Goal: Task Accomplishment & Management: Manage account settings

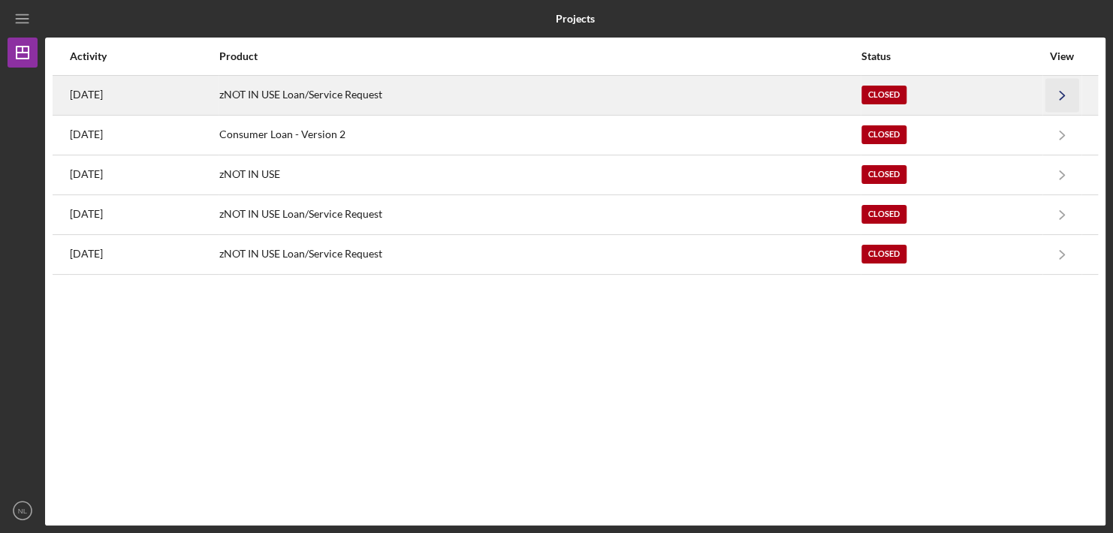
click at [1058, 93] on icon "Icon/Navigate" at bounding box center [1062, 95] width 34 height 34
